Goal: Task Accomplishment & Management: Manage account settings

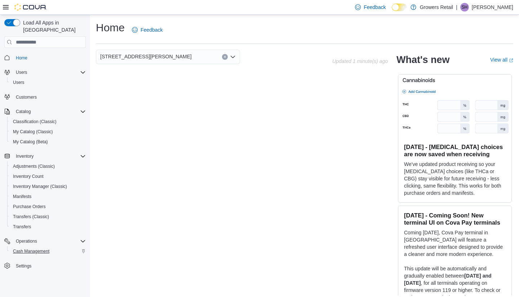
click at [30, 249] on span "Cash Management" at bounding box center [31, 252] width 36 height 6
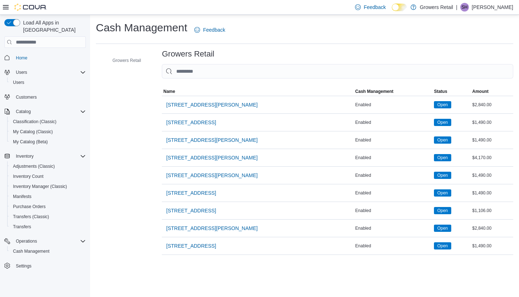
click at [195, 107] on span "[STREET_ADDRESS][PERSON_NAME]" at bounding box center [212, 104] width 92 height 7
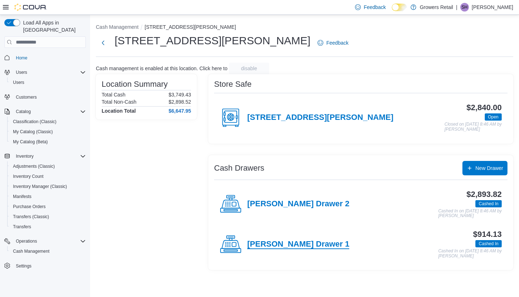
click at [275, 245] on h4 "[PERSON_NAME] Drawer 1" at bounding box center [298, 244] width 102 height 9
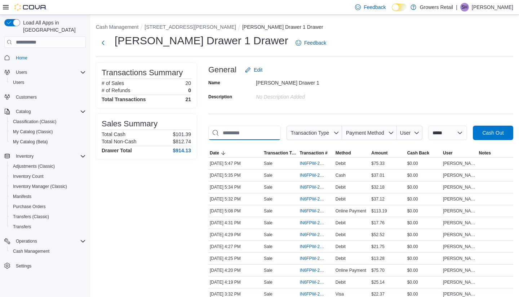
click at [247, 132] on input "This is a search bar. As you type, the results lower in the page will automatic…" at bounding box center [244, 133] width 72 height 14
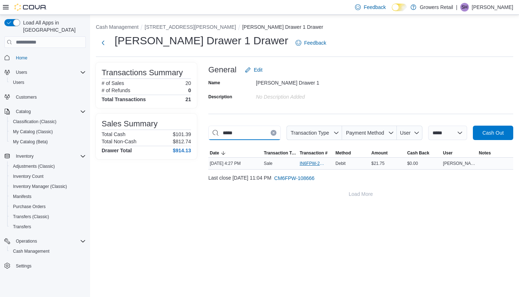
type input "*****"
click at [300, 166] on span "IN6FPW-2029797" at bounding box center [312, 164] width 26 height 6
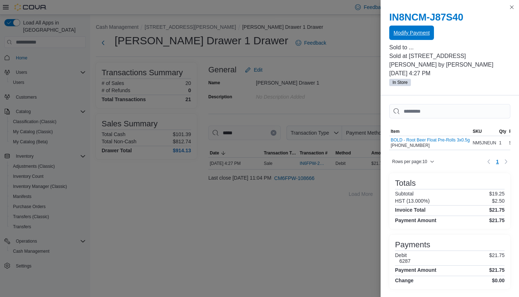
click at [411, 38] on span "Modify Payment" at bounding box center [412, 33] width 36 height 14
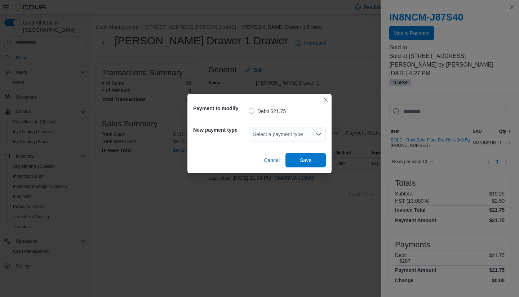
click at [285, 134] on div "Select a payment type" at bounding box center [287, 134] width 77 height 14
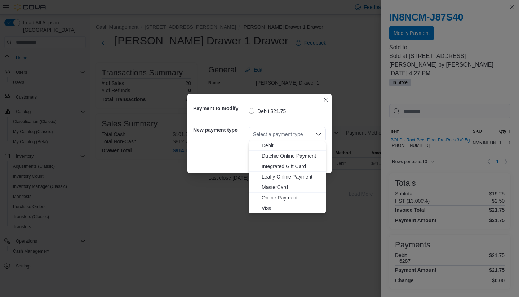
scroll to position [12, 0]
click at [265, 206] on span "Visa" at bounding box center [292, 208] width 60 height 7
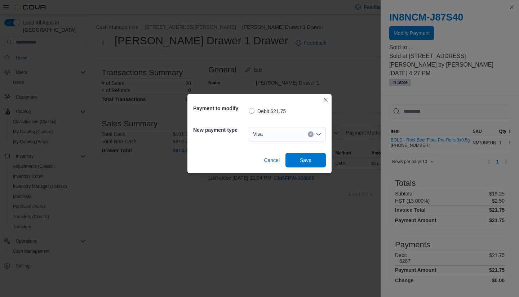
click at [310, 153] on div "Cancel Save" at bounding box center [259, 157] width 133 height 20
click at [308, 159] on span "Save" at bounding box center [306, 159] width 12 height 7
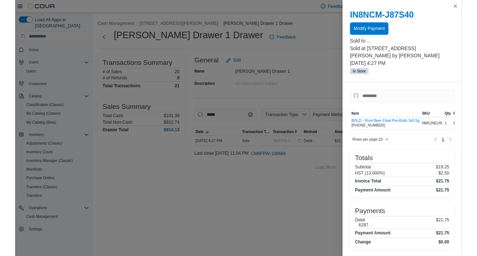
scroll to position [0, 0]
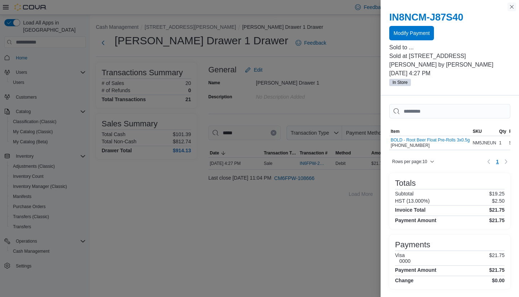
click at [509, 4] on button "Close this dialog" at bounding box center [511, 7] width 9 height 9
